Goal: Transaction & Acquisition: Purchase product/service

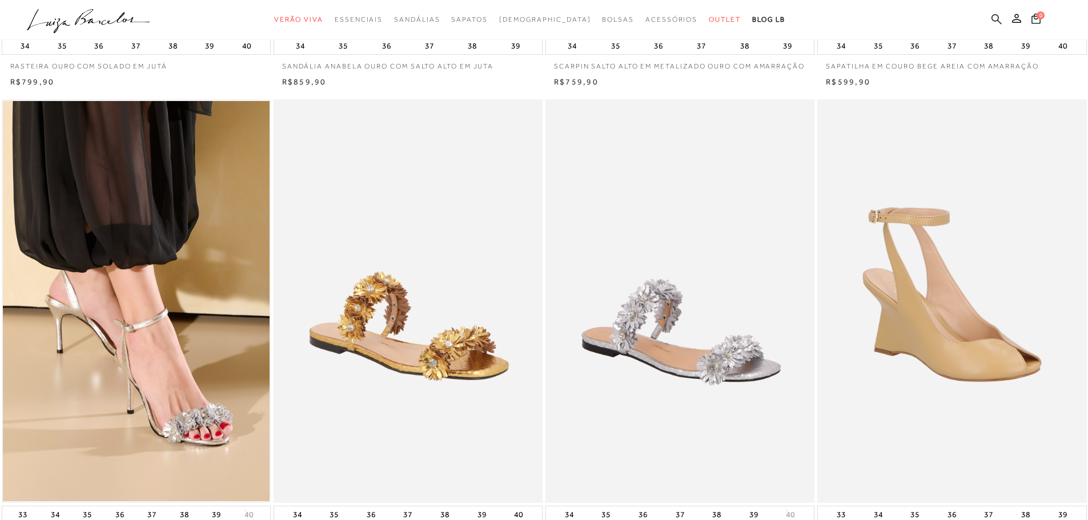
click at [994, 15] on icon at bounding box center [996, 19] width 10 height 10
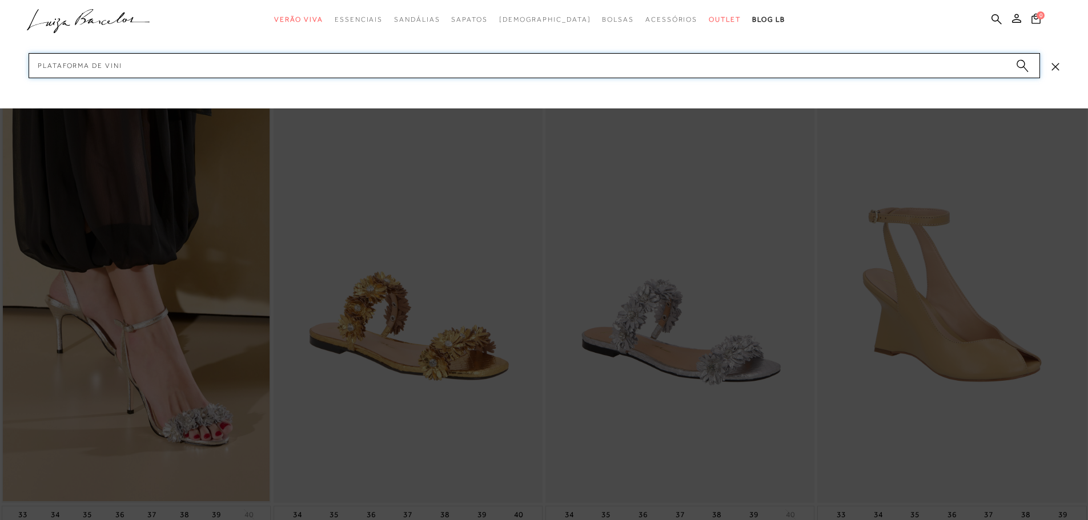
type input "PLATAFORMA DE VINIL"
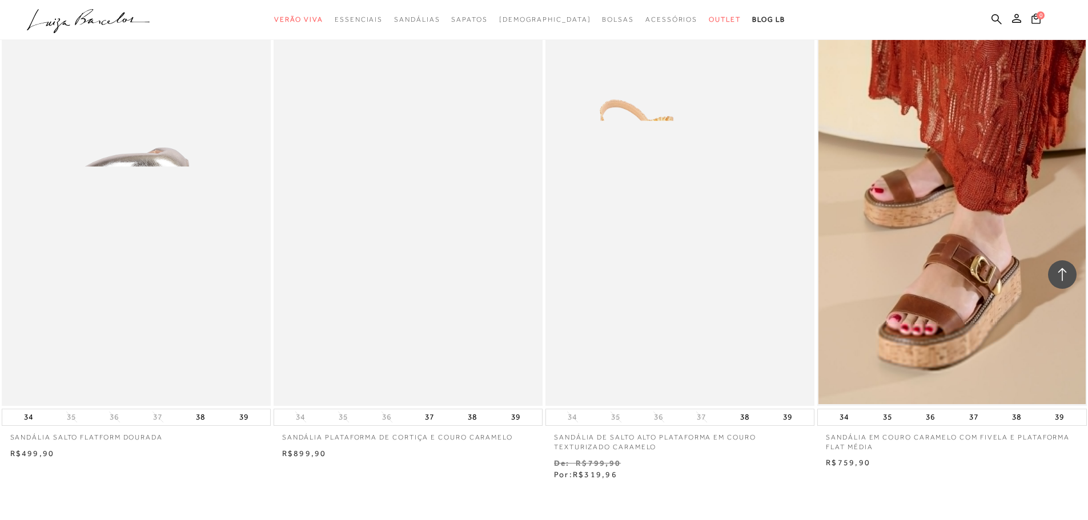
scroll to position [1371, 0]
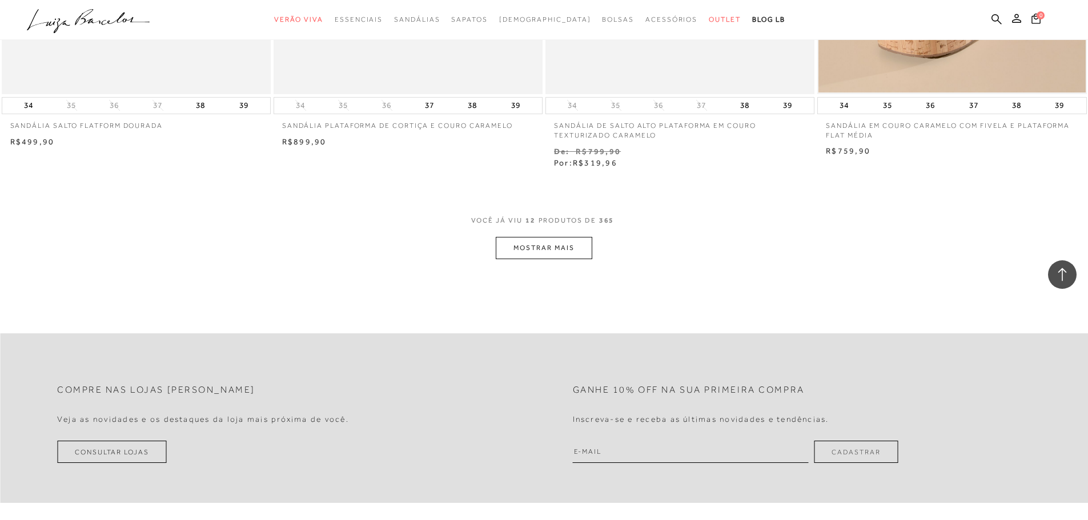
click at [536, 248] on button "MOSTRAR MAIS" at bounding box center [544, 248] width 96 height 22
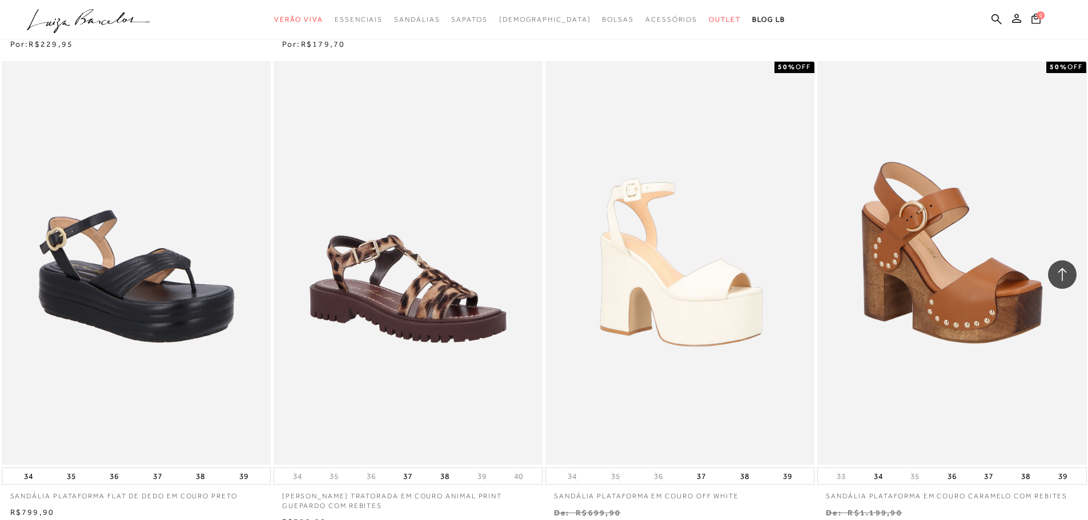
scroll to position [1999, 0]
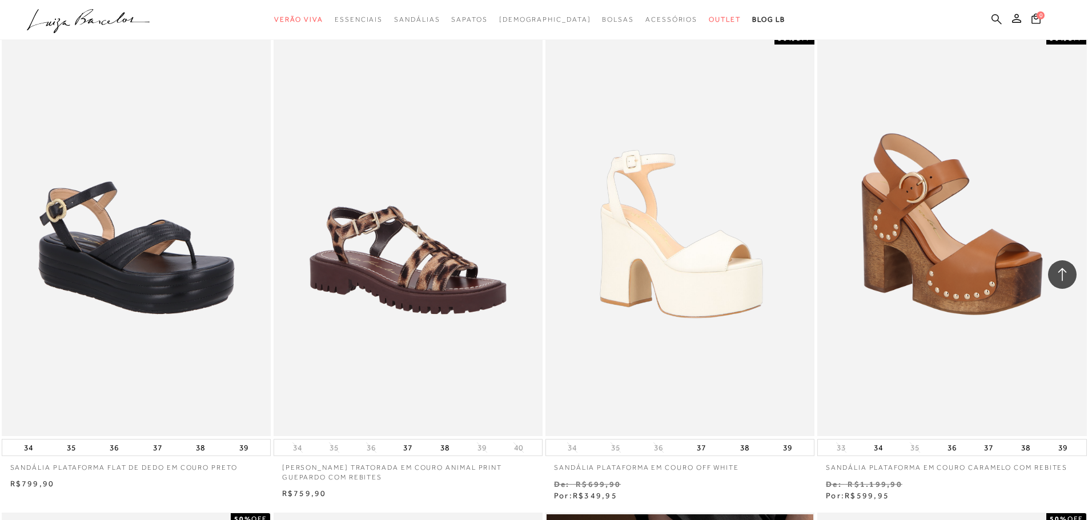
click at [997, 17] on icon at bounding box center [996, 19] width 10 height 11
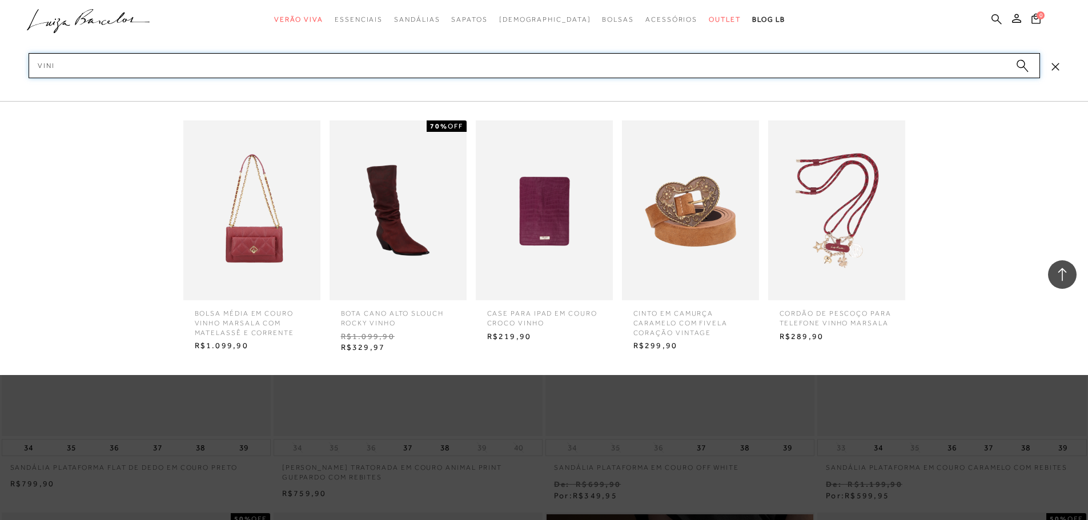
type input "VINIL"
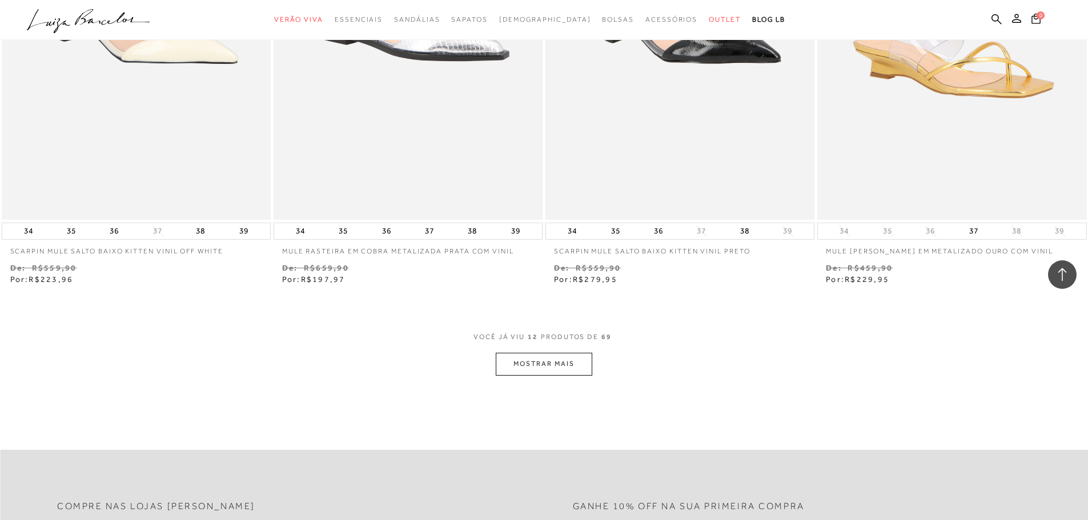
scroll to position [1314, 0]
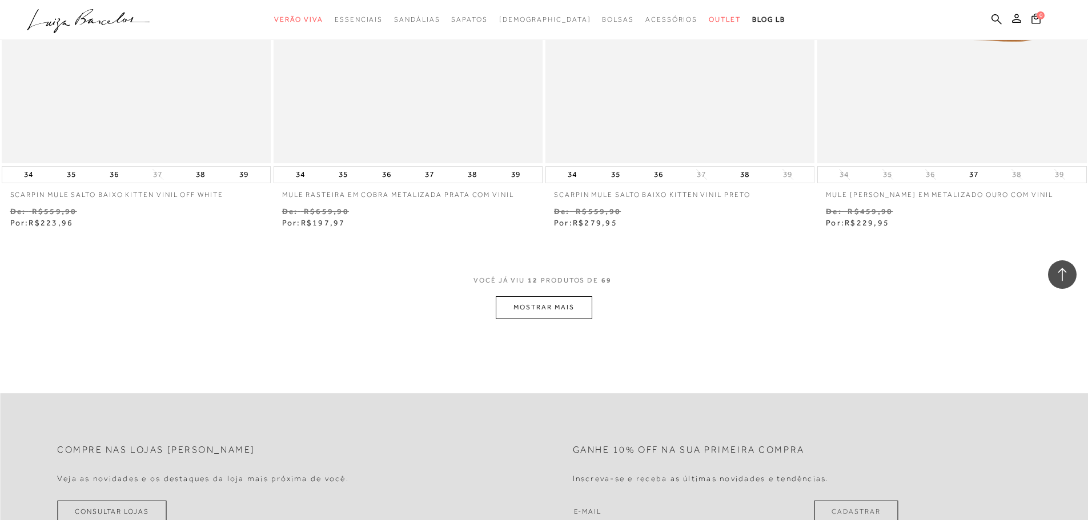
click at [556, 310] on button "MOSTRAR MAIS" at bounding box center [544, 307] width 96 height 22
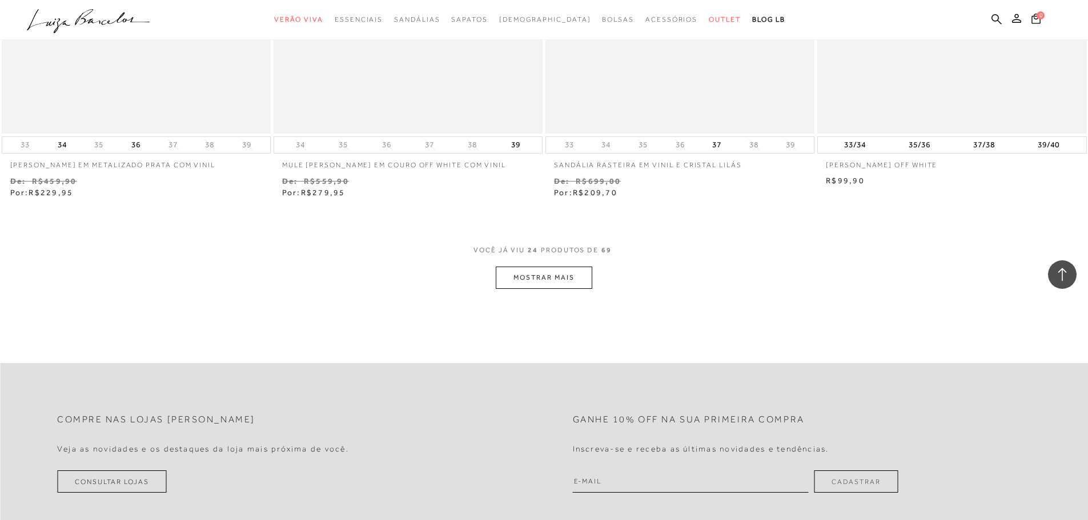
scroll to position [2798, 0]
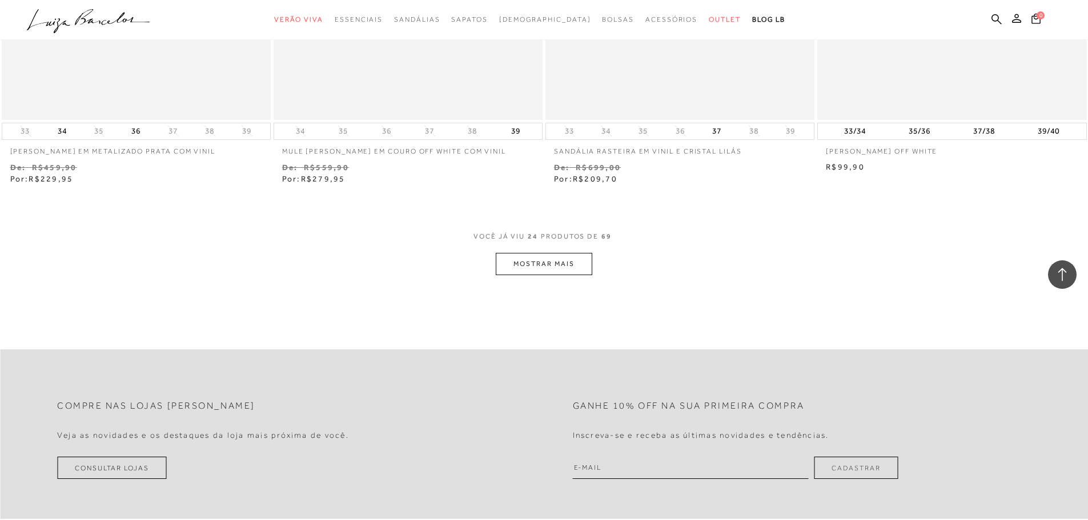
click at [545, 256] on button "MOSTRAR MAIS" at bounding box center [544, 264] width 96 height 22
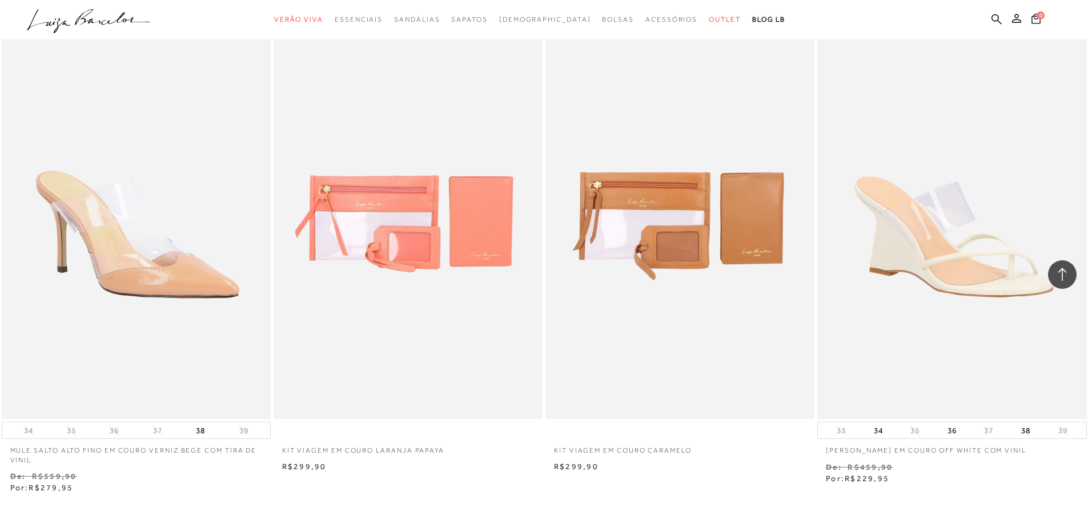
scroll to position [4169, 0]
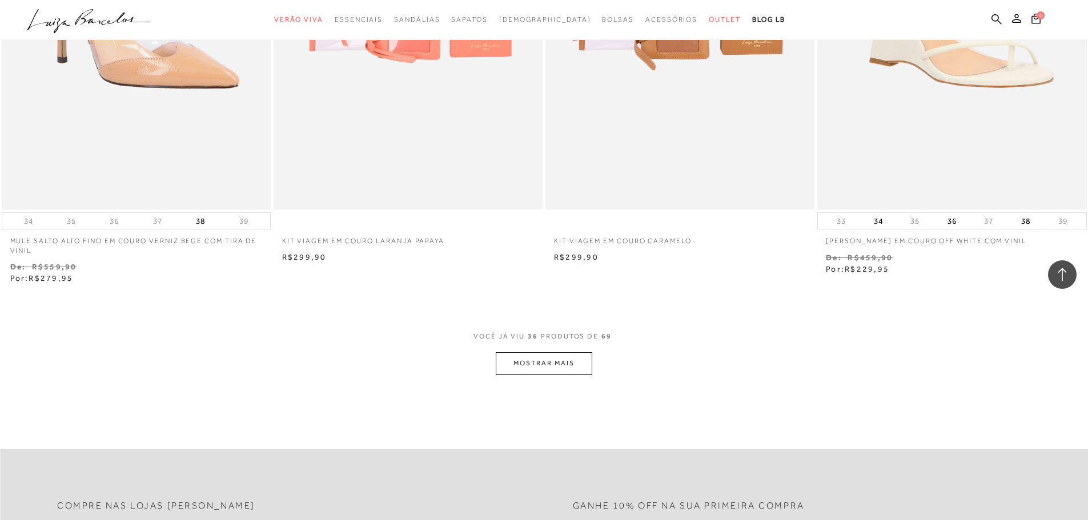
click at [531, 363] on button "MOSTRAR MAIS" at bounding box center [544, 363] width 96 height 22
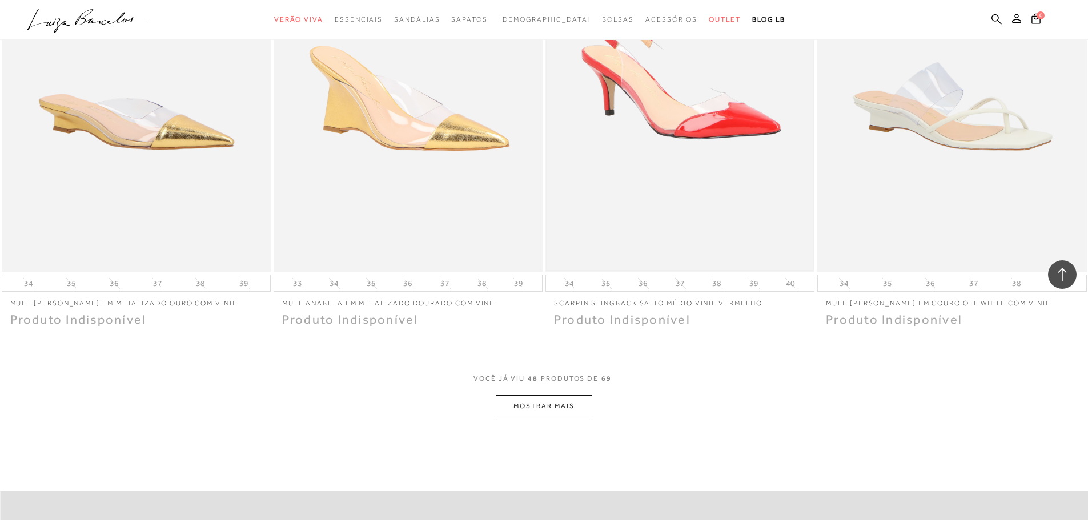
scroll to position [5597, 0]
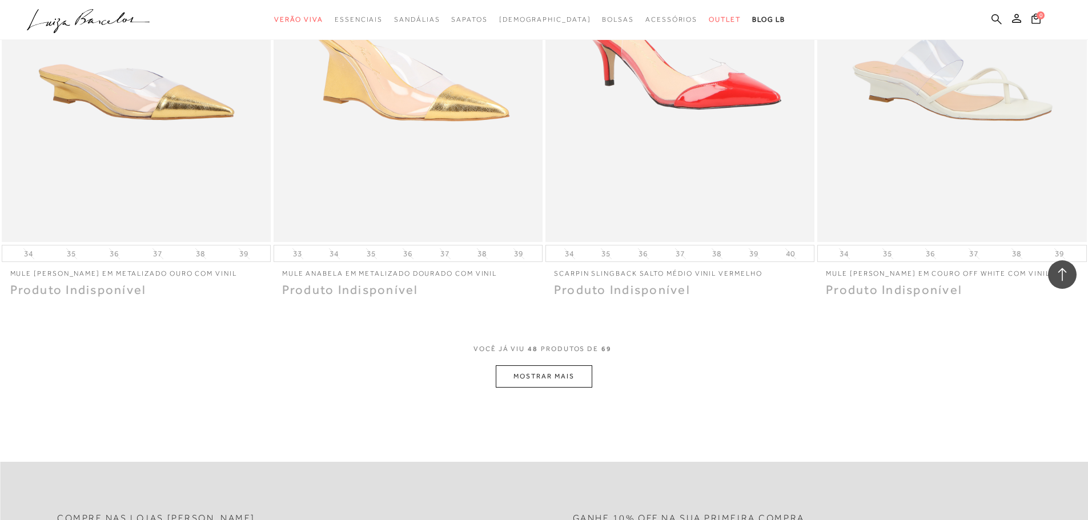
click at [996, 21] on icon at bounding box center [996, 19] width 10 height 10
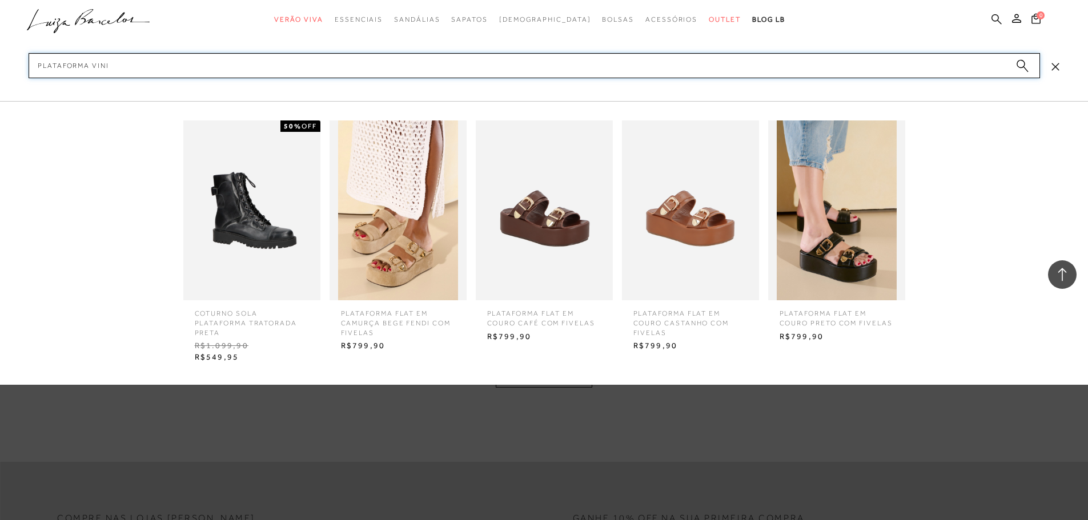
type input "PLATAFORMA VINIL"
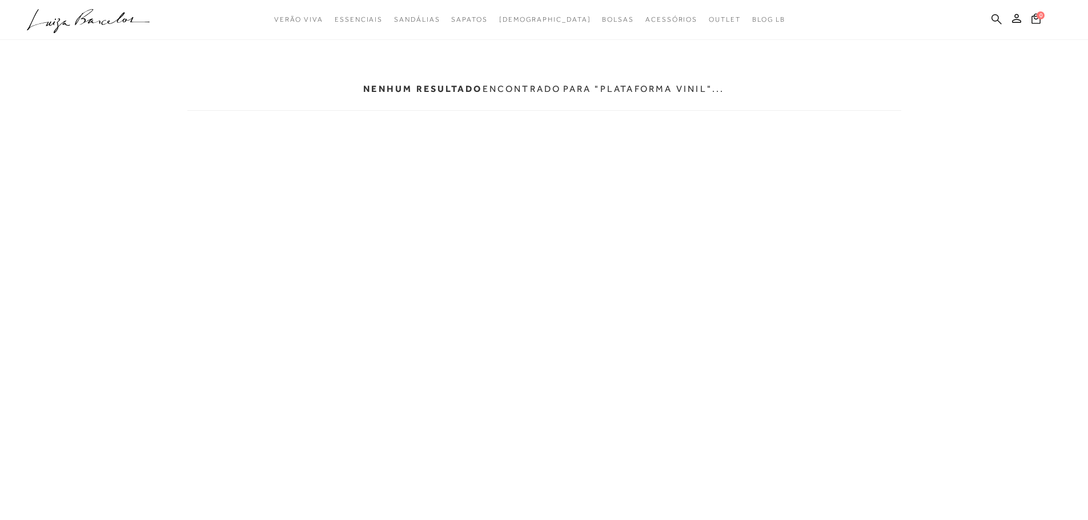
click at [994, 14] on icon at bounding box center [996, 19] width 10 height 10
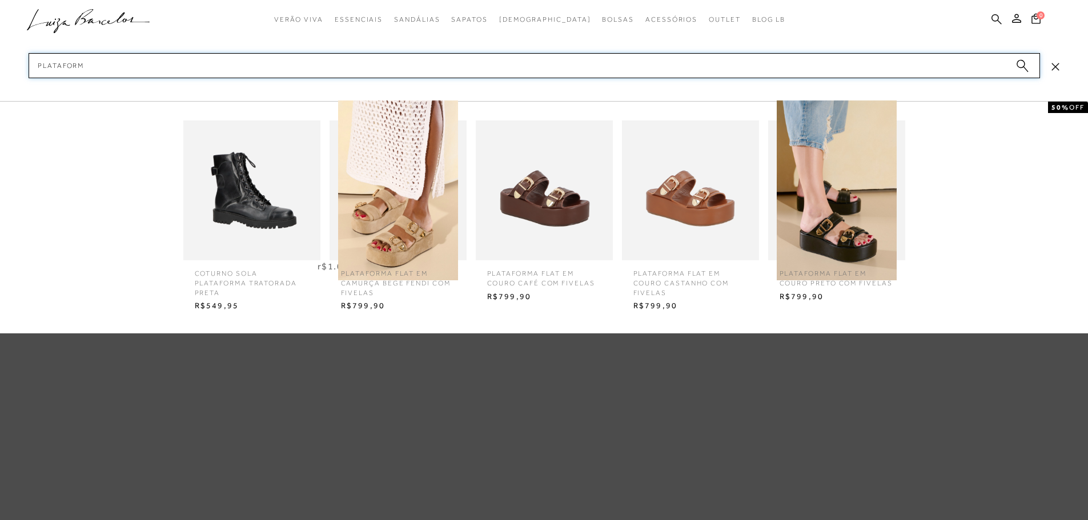
type input "PLATAFORMA"
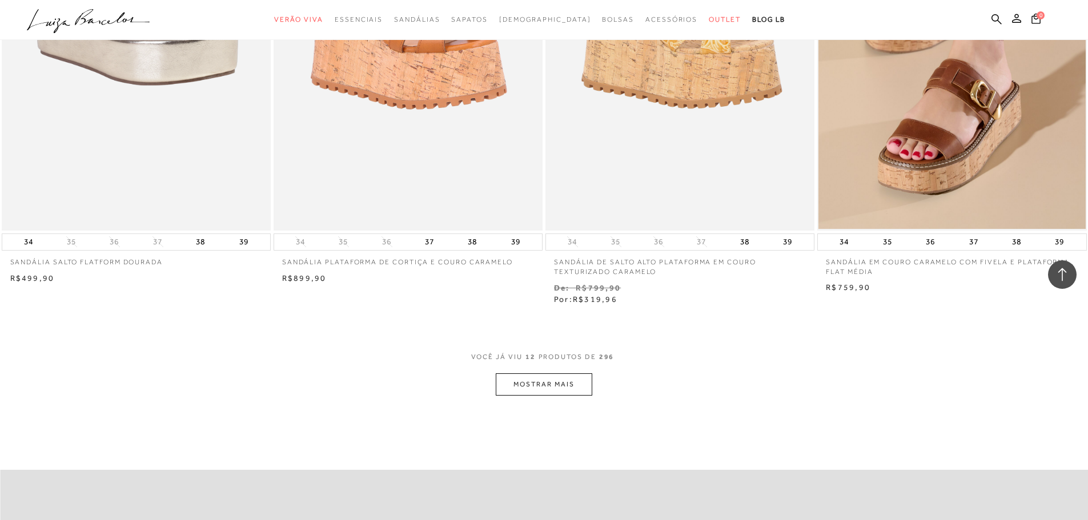
scroll to position [1256, 0]
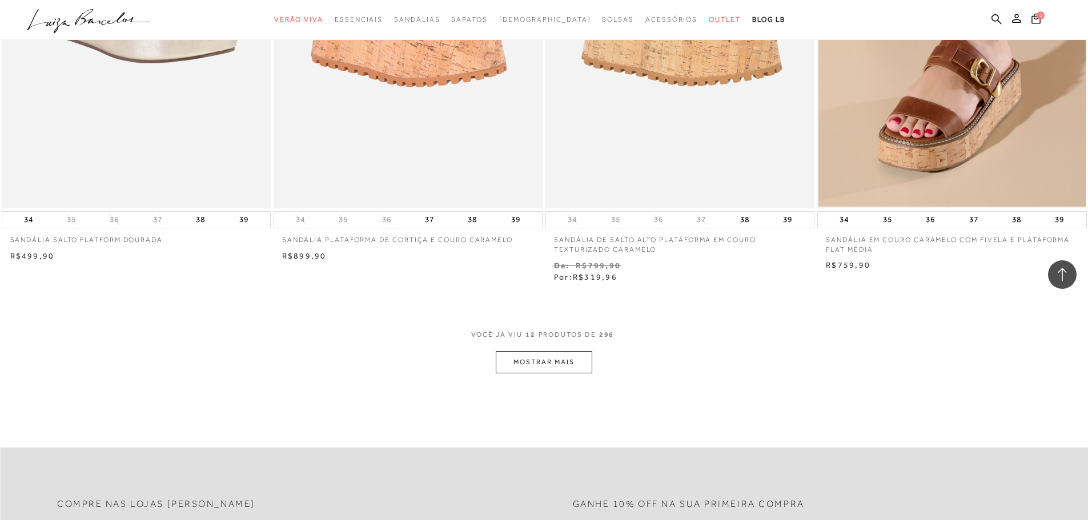
click at [551, 363] on button "MOSTRAR MAIS" at bounding box center [544, 362] width 96 height 22
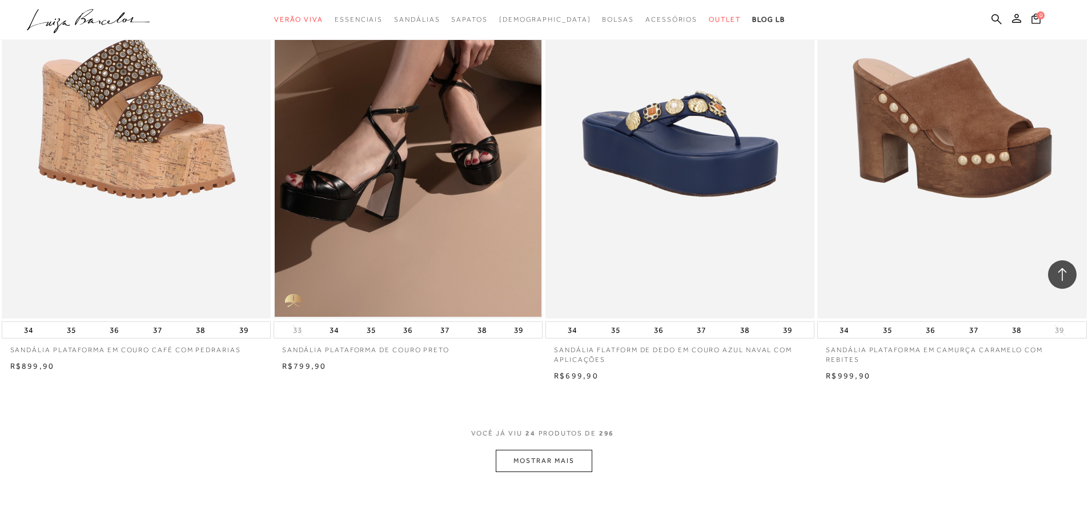
scroll to position [2627, 0]
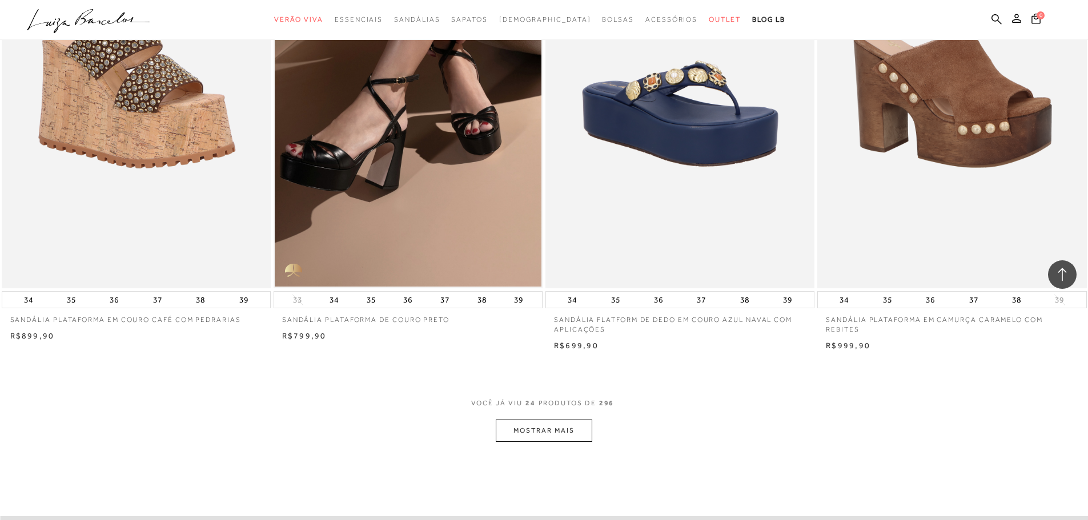
click at [580, 433] on button "MOSTRAR MAIS" at bounding box center [544, 431] width 96 height 22
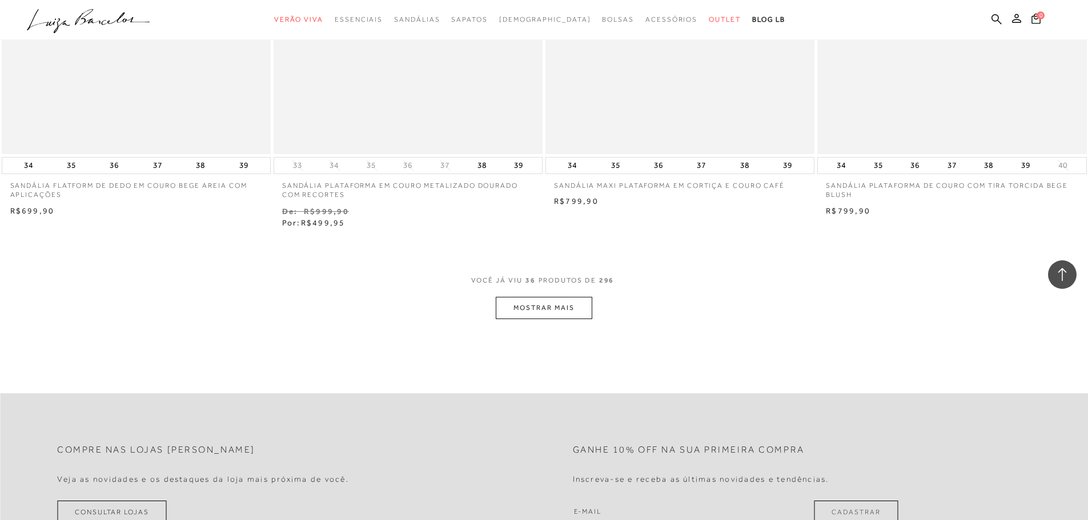
scroll to position [4226, 0]
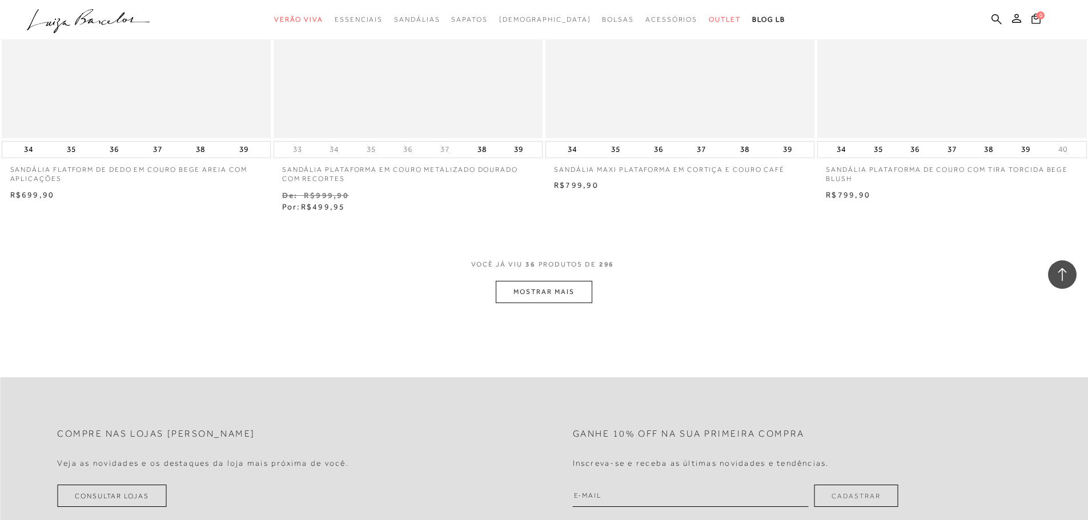
click at [535, 295] on button "MOSTRAR MAIS" at bounding box center [544, 292] width 96 height 22
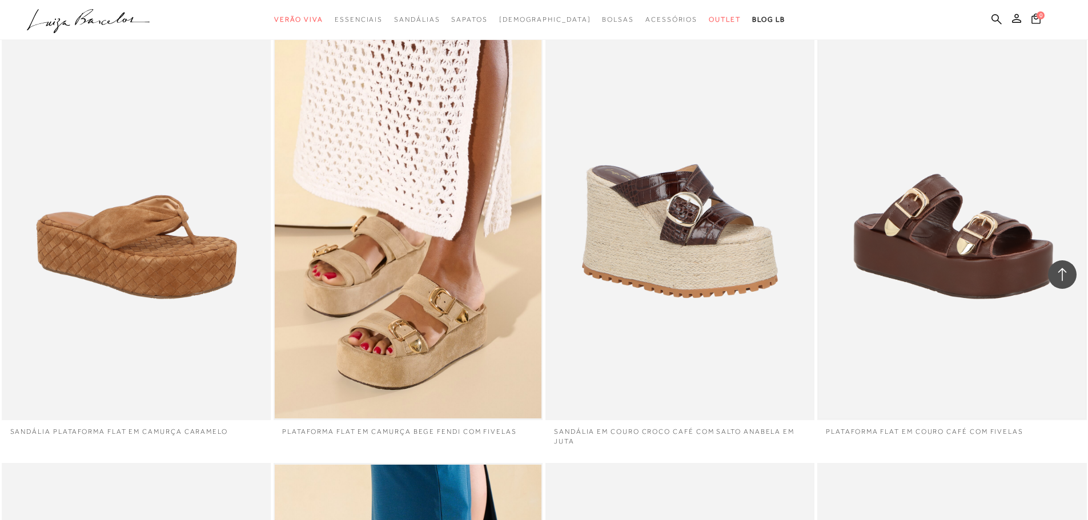
scroll to position [4455, 0]
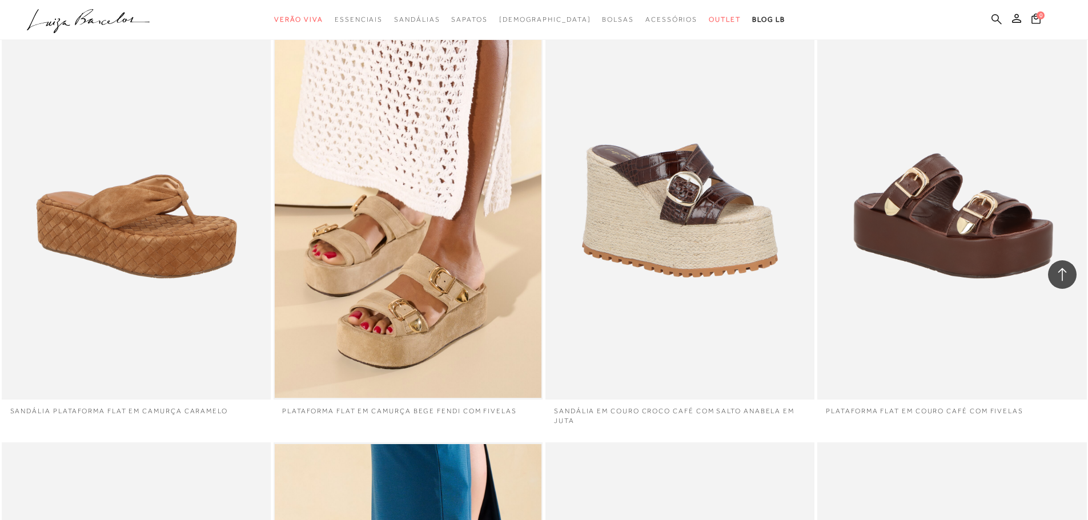
click at [994, 21] on icon at bounding box center [996, 19] width 10 height 10
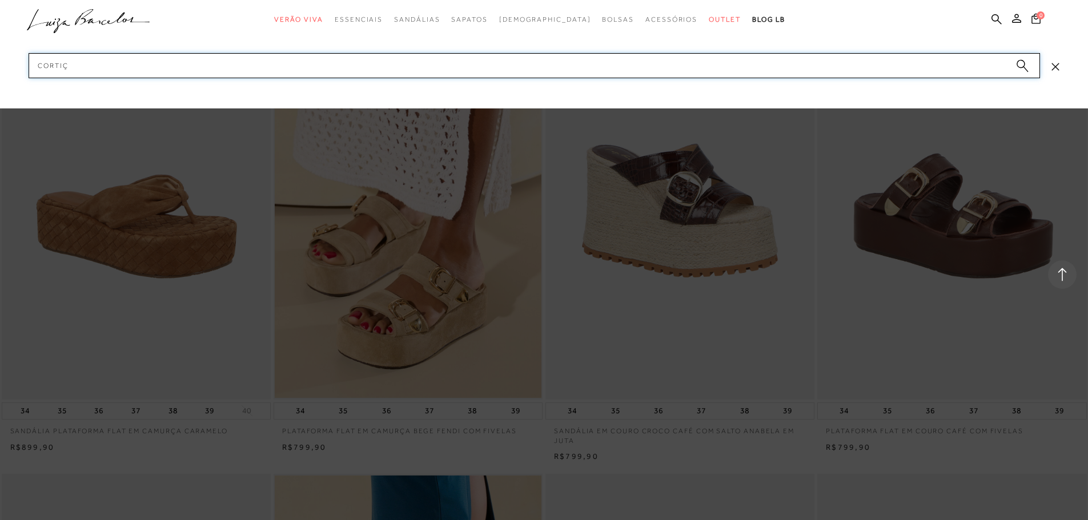
type input "CORTIÇA"
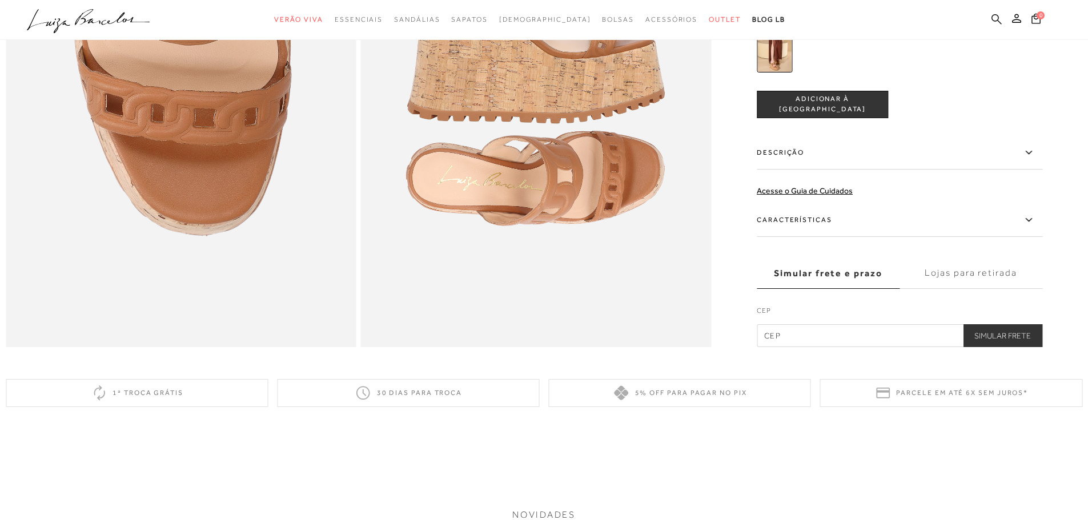
click at [992, 18] on icon at bounding box center [996, 19] width 10 height 10
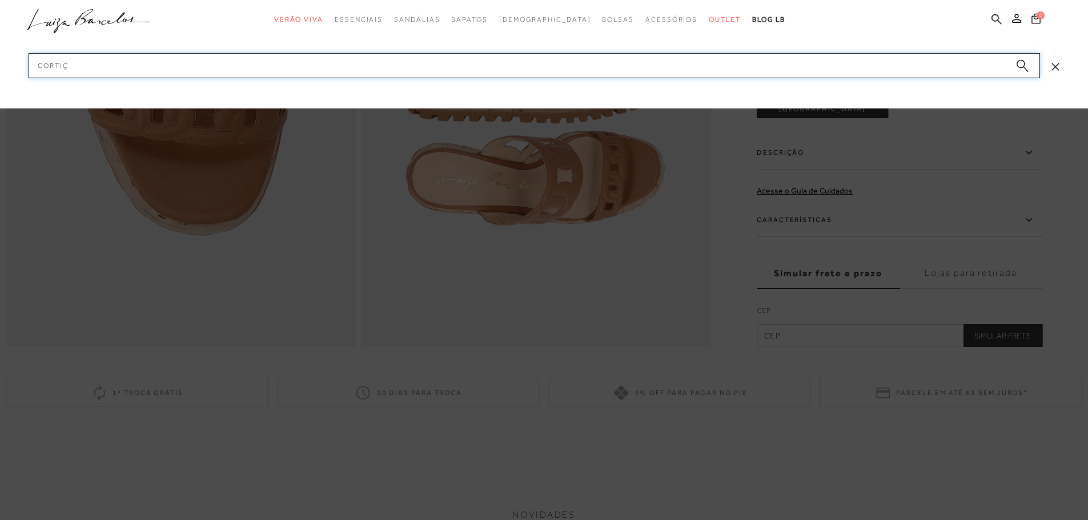
type input "CORTIÇA"
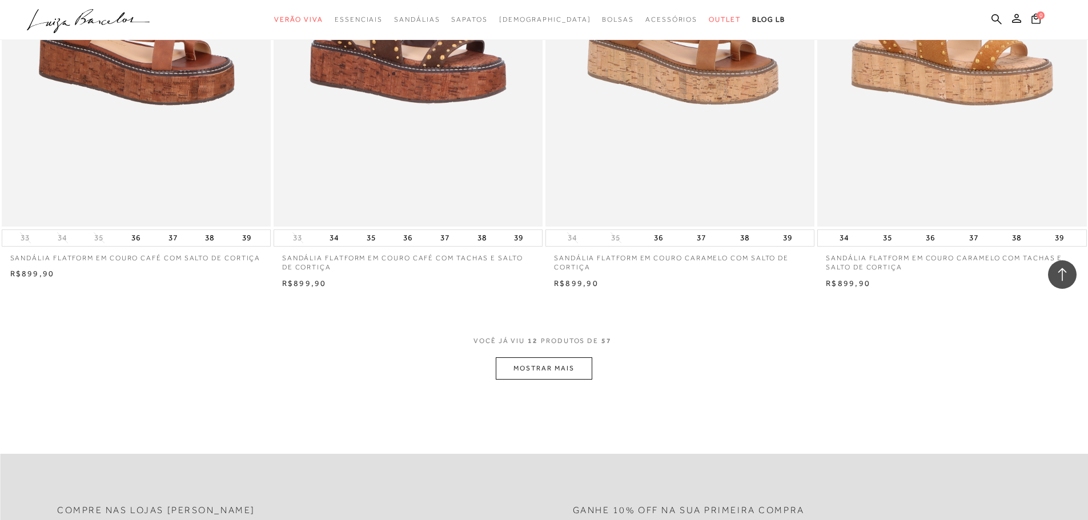
scroll to position [1256, 0]
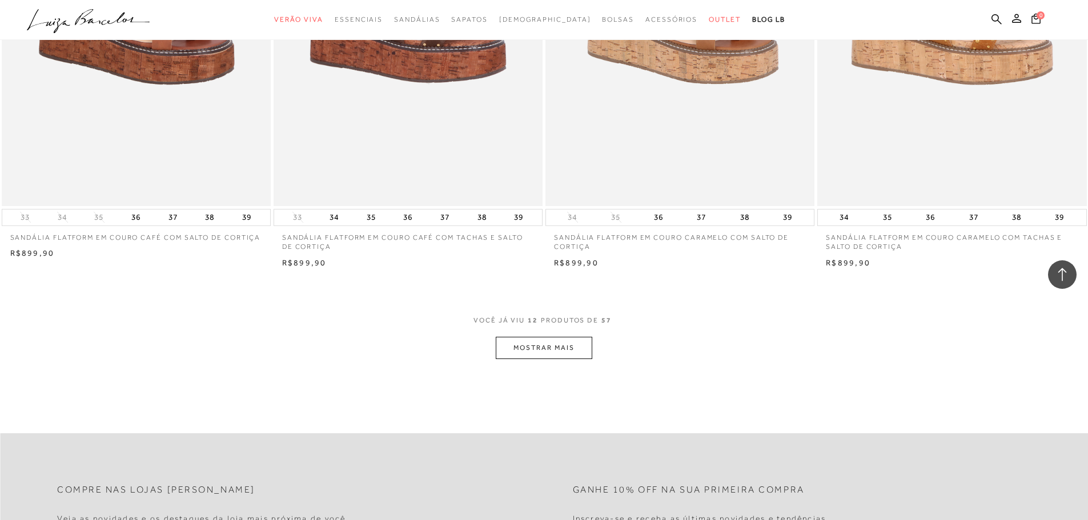
click at [567, 352] on button "MOSTRAR MAIS" at bounding box center [544, 348] width 96 height 22
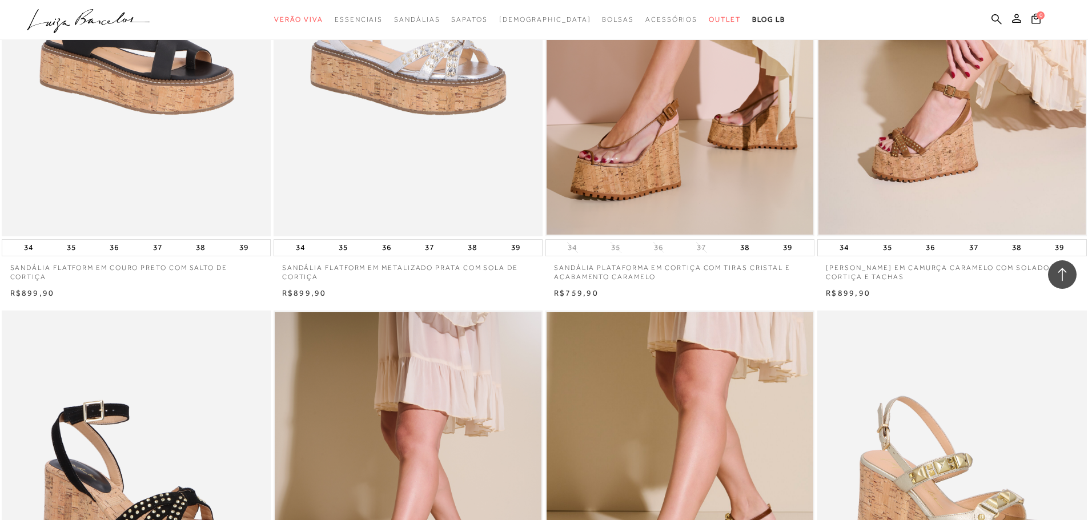
scroll to position [1713, 0]
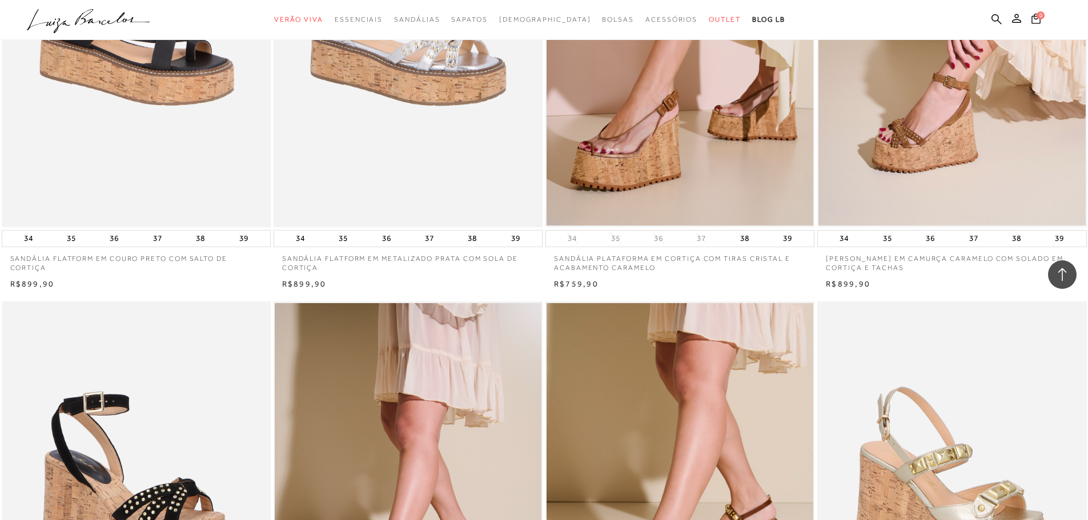
click at [714, 111] on img at bounding box center [680, 25] width 267 height 400
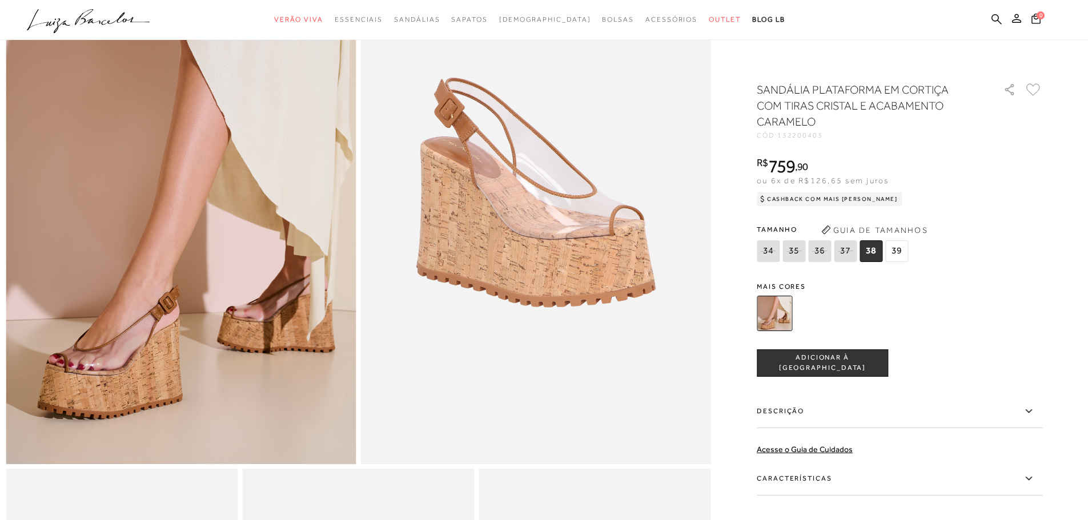
scroll to position [114, 0]
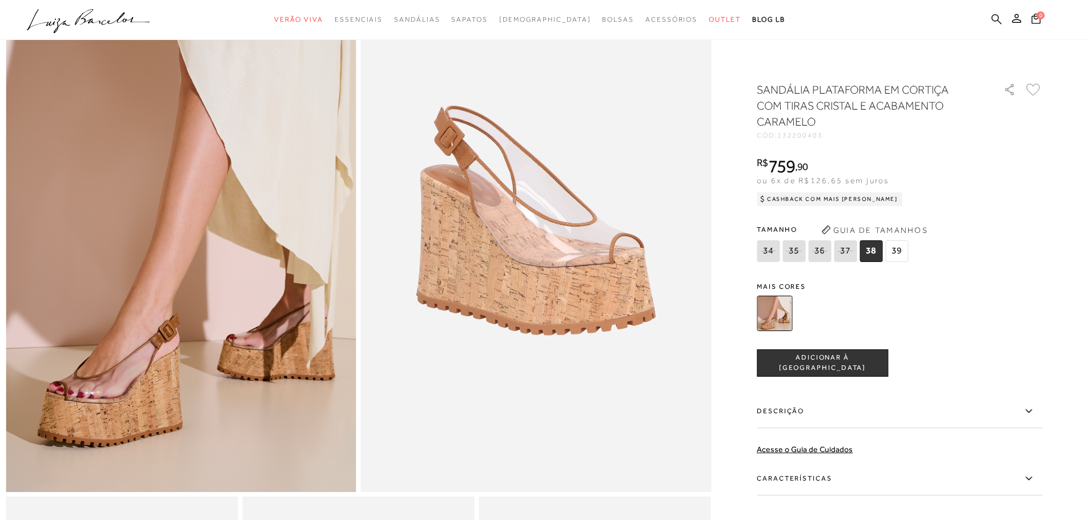
click at [995, 20] on icon at bounding box center [996, 19] width 10 height 11
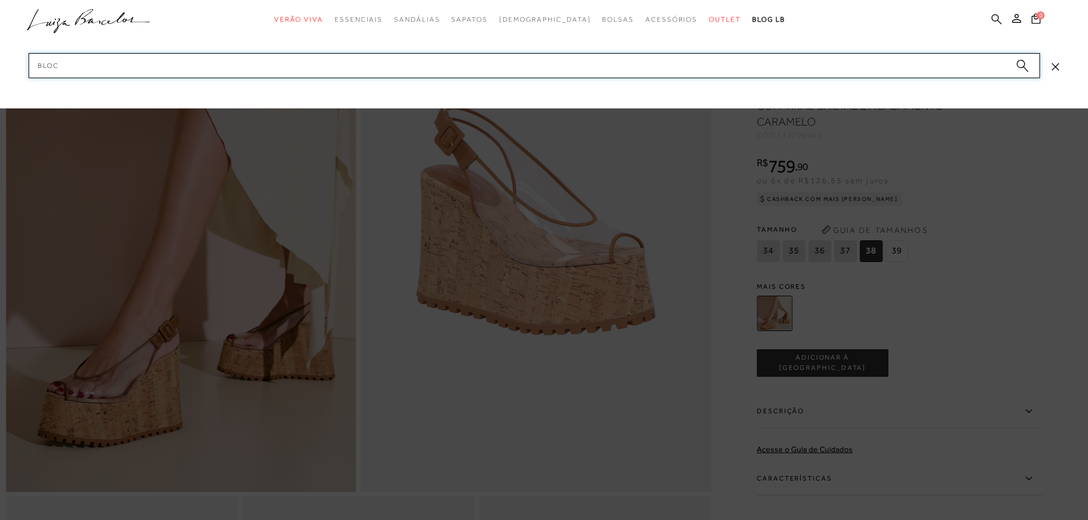
type input "BLOCO"
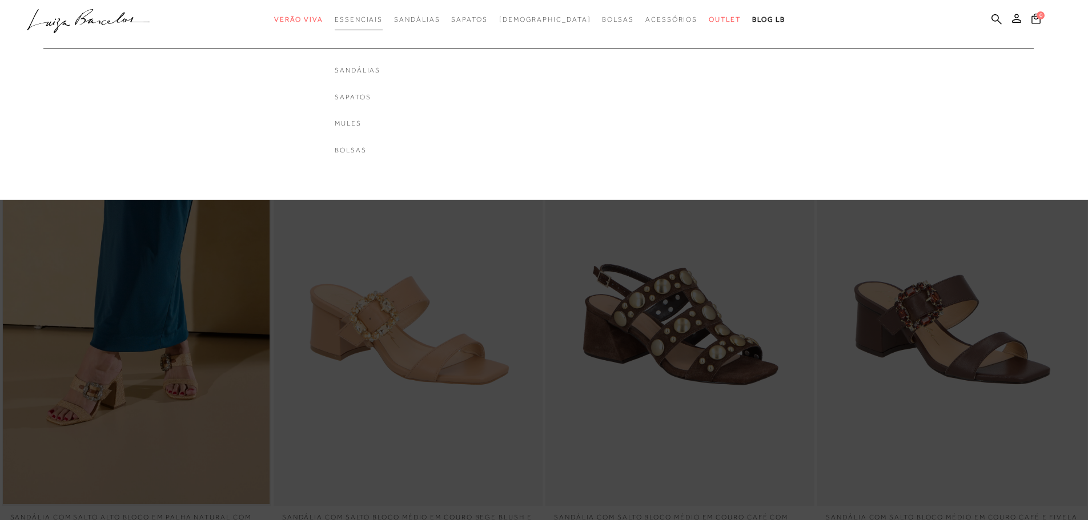
click at [383, 19] on span "Essenciais" at bounding box center [359, 19] width 48 height 8
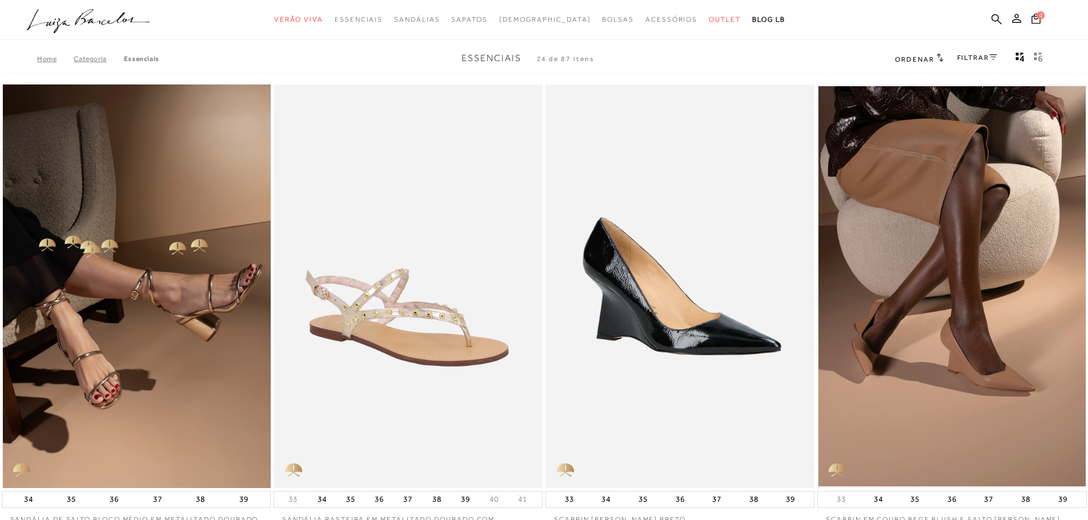
click at [192, 240] on img at bounding box center [137, 287] width 268 height 404
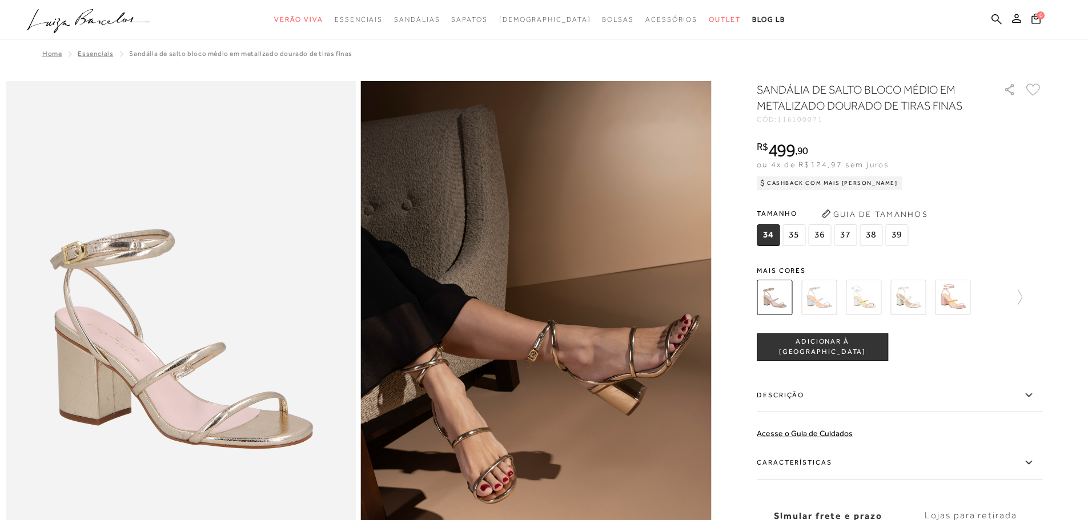
scroll to position [114, 0]
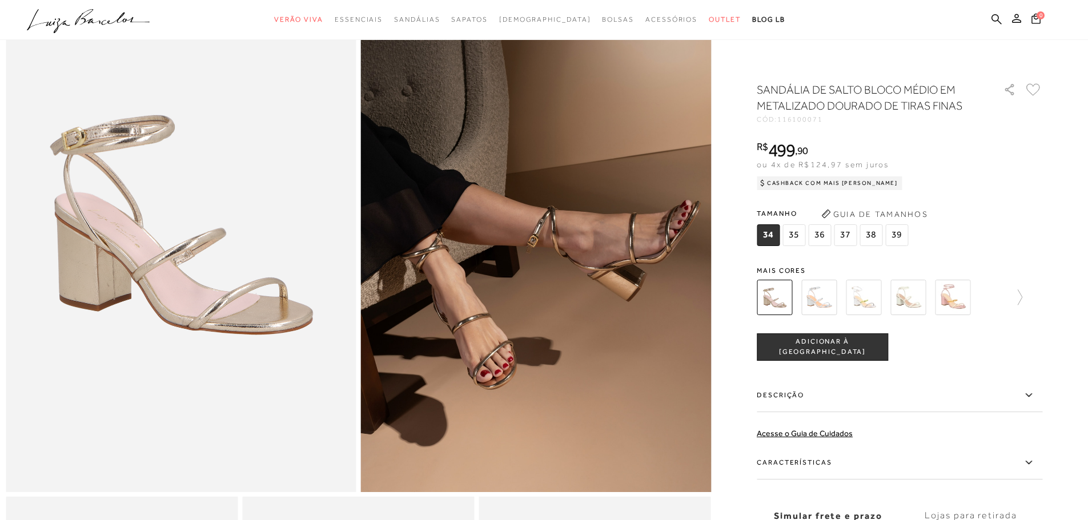
click at [1034, 461] on icon at bounding box center [1029, 463] width 14 height 14
click at [0, 0] on input "Características" at bounding box center [0, 0] width 0 height 0
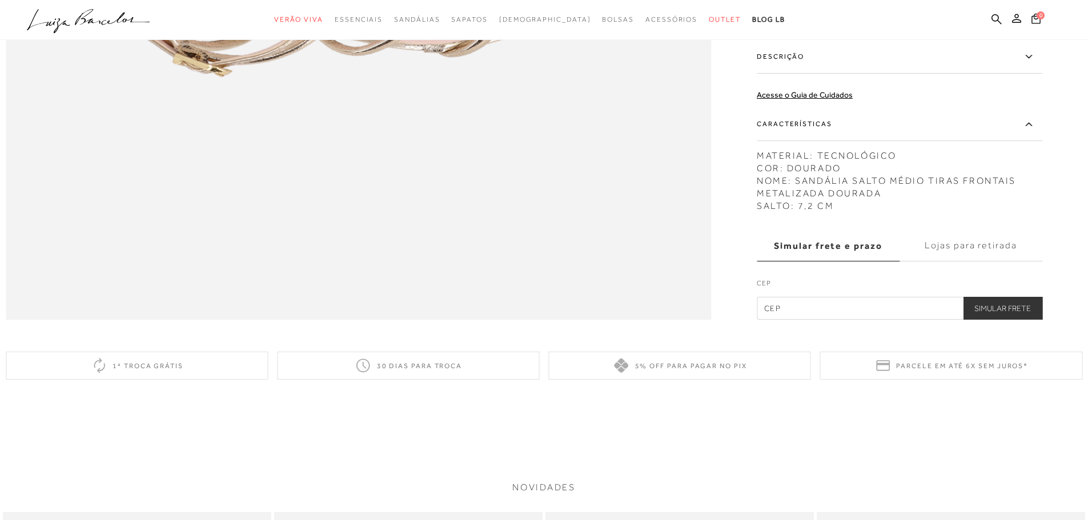
scroll to position [1542, 0]
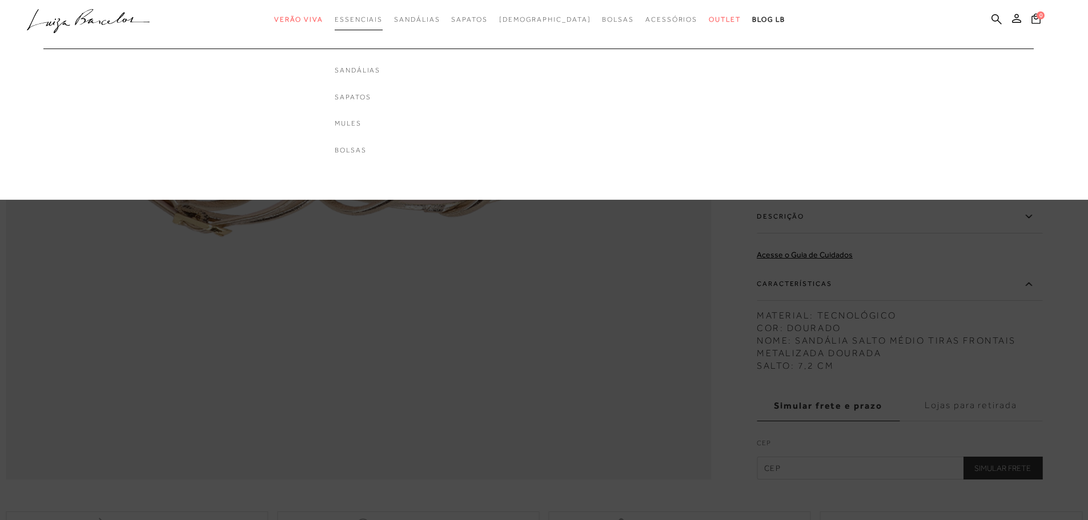
click at [376, 20] on span "Essenciais" at bounding box center [359, 19] width 48 height 8
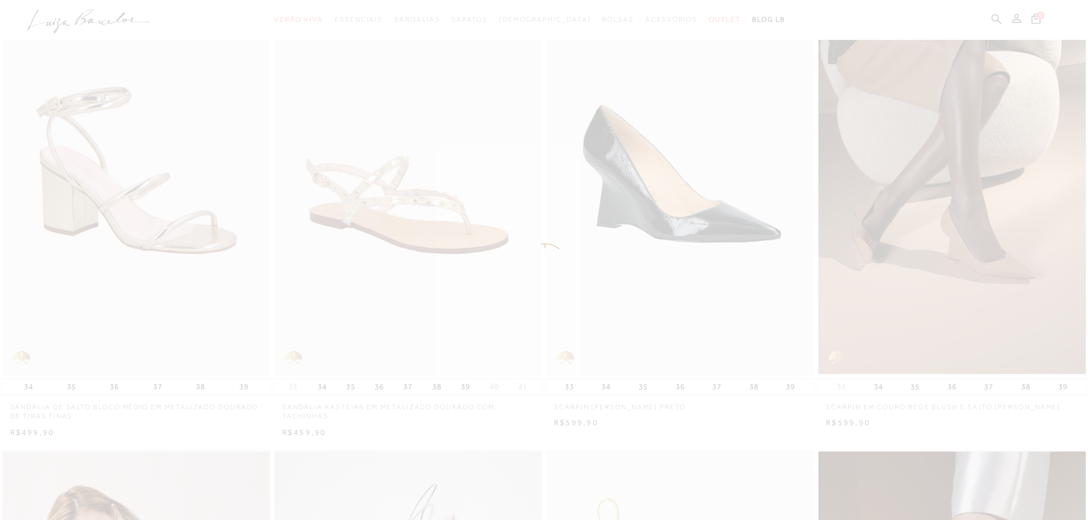
scroll to position [171, 0]
